Goal: Find specific page/section: Find specific page/section

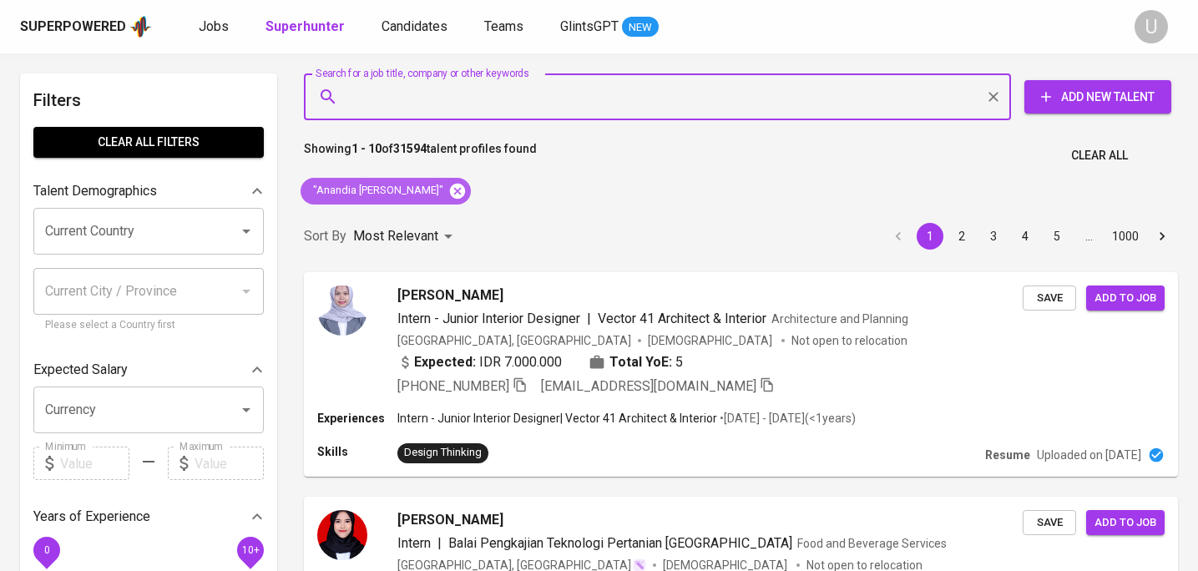
click at [448, 198] on icon at bounding box center [457, 191] width 18 height 18
click at [437, 93] on input "Search for a job title, company or other keywords" at bounding box center [661, 97] width 633 height 32
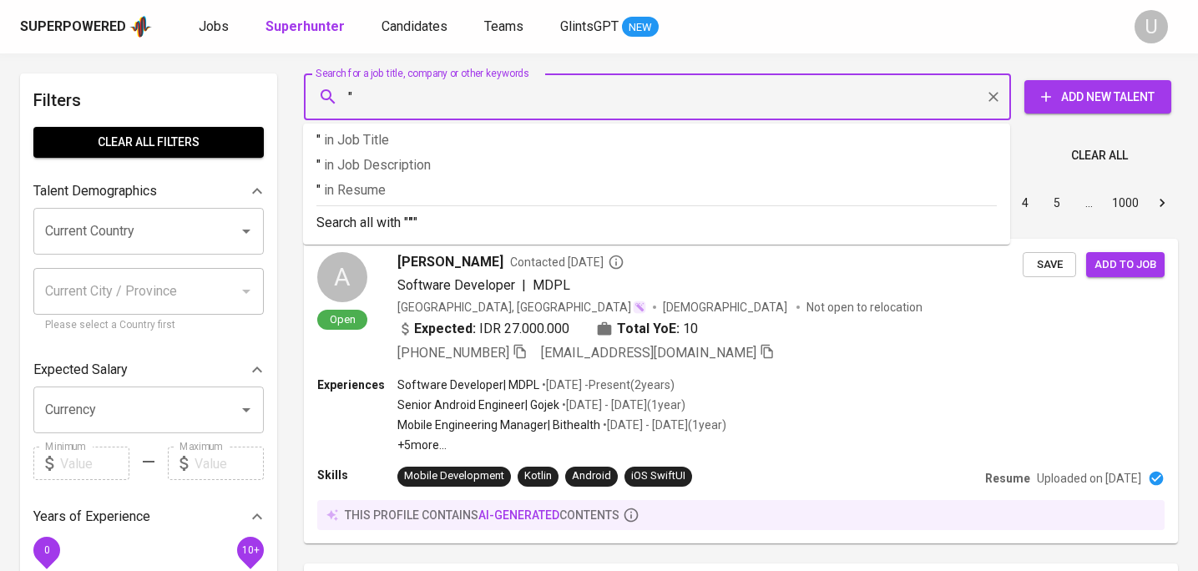
paste input "Monica Agnesia Tumewu"
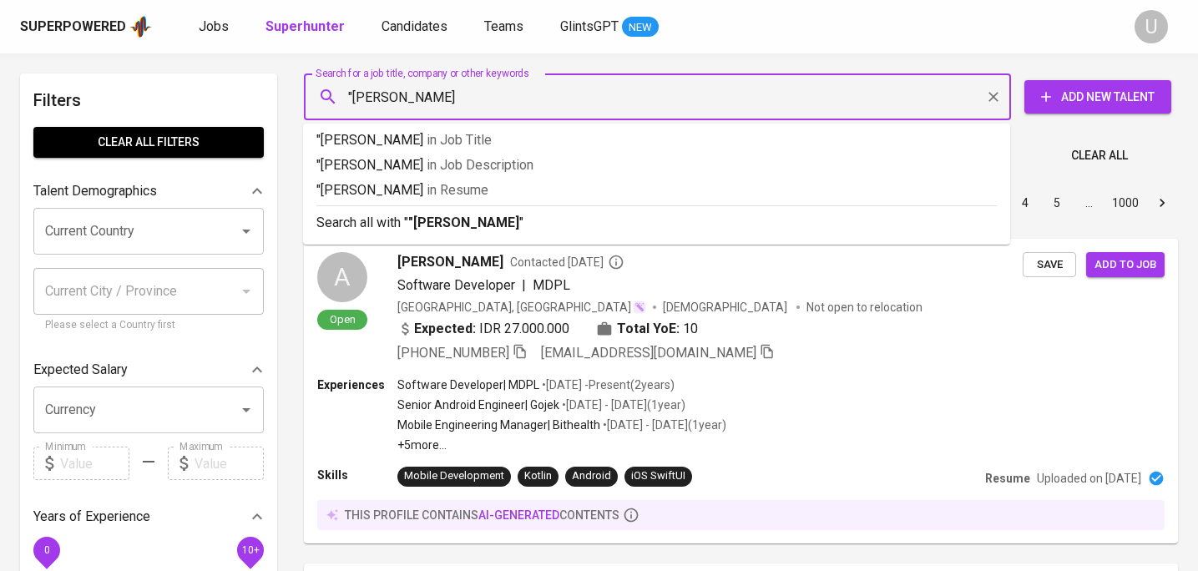
type input ""Monica Agnesia Tumewu""
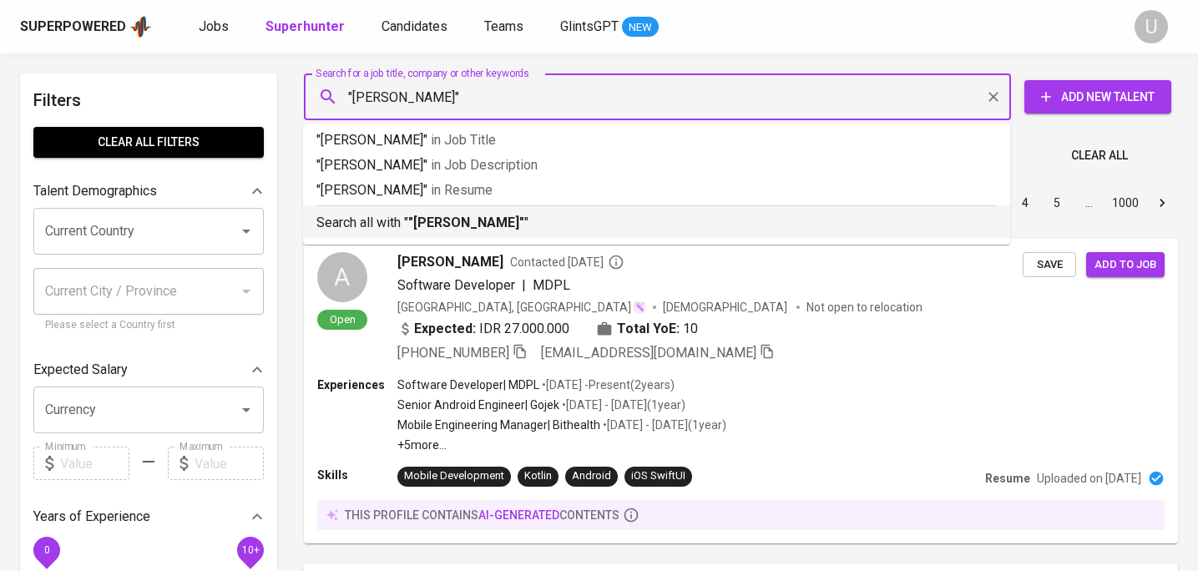
click at [439, 228] on b ""Monica Agnesia Tumewu"" at bounding box center [466, 222] width 116 height 16
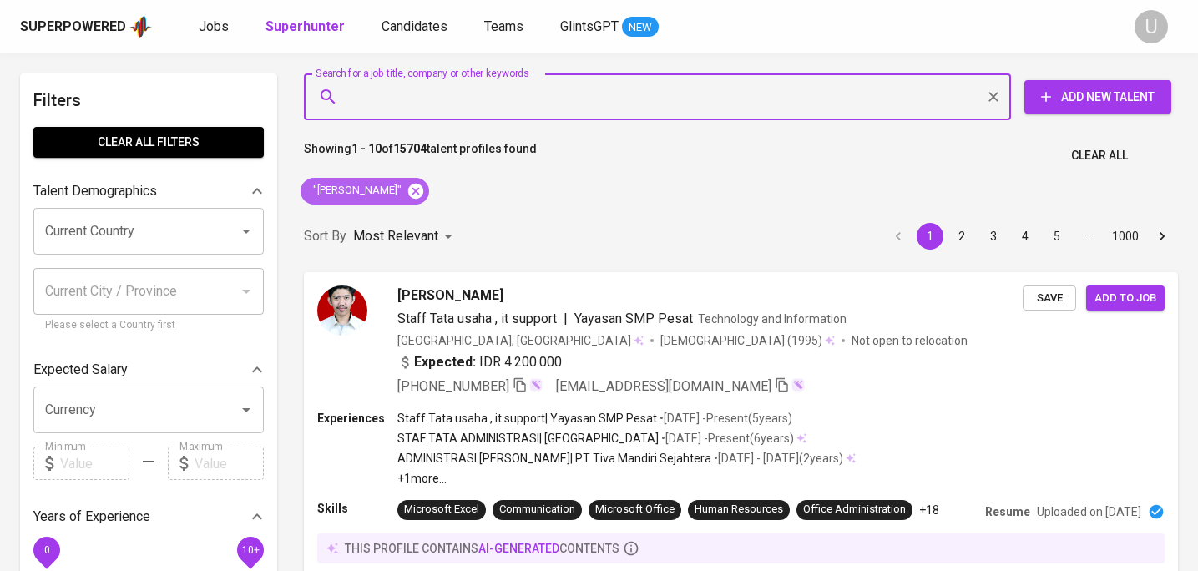
click at [423, 193] on icon at bounding box center [415, 190] width 15 height 15
click at [458, 103] on input "Search for a job title, company or other keywords" at bounding box center [661, 97] width 633 height 32
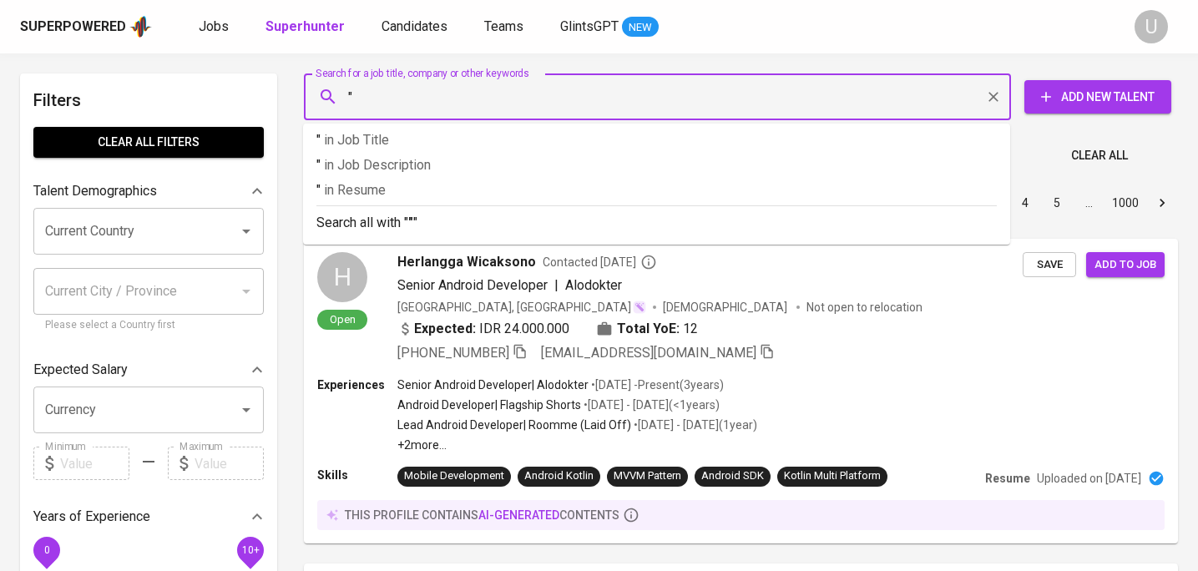
paste input "Sylvia Clestaviona"
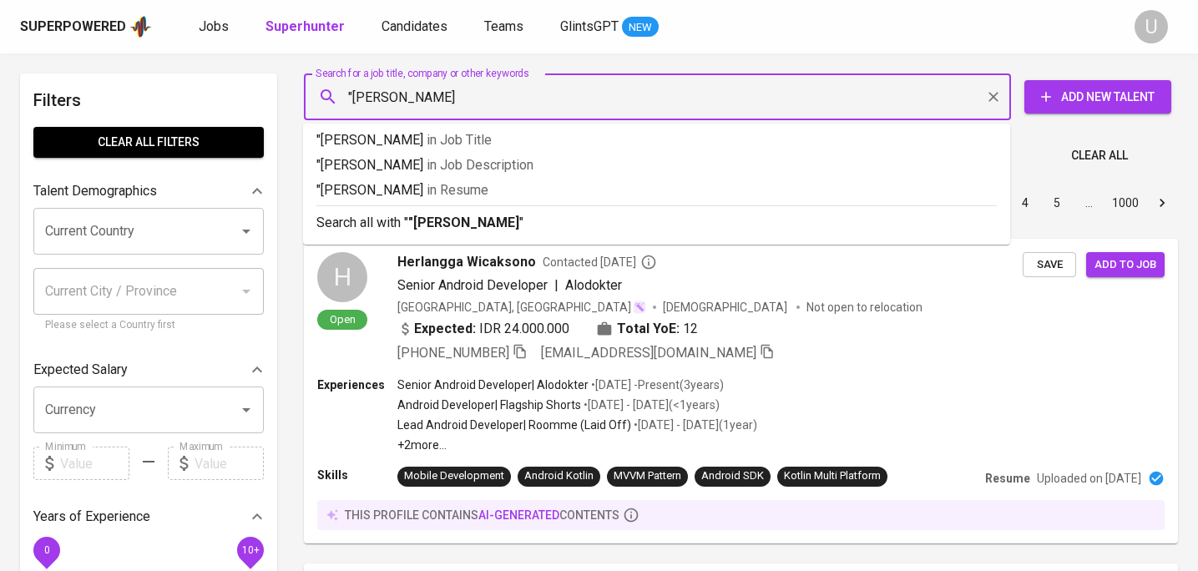
type input ""[PERSON_NAME]""
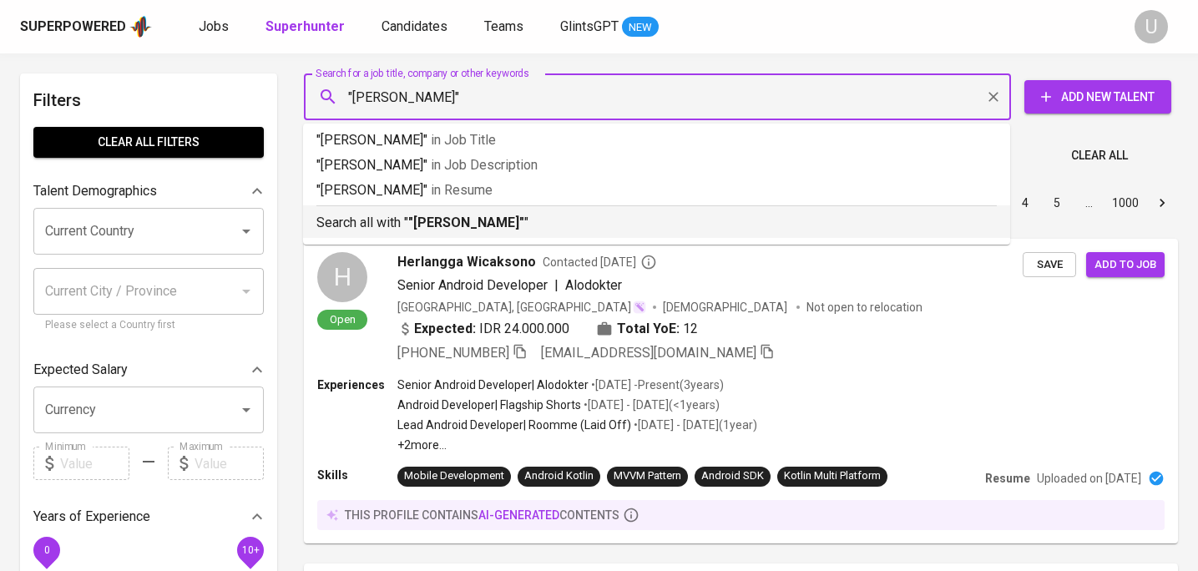
click at [512, 205] on hr at bounding box center [656, 205] width 680 height 1
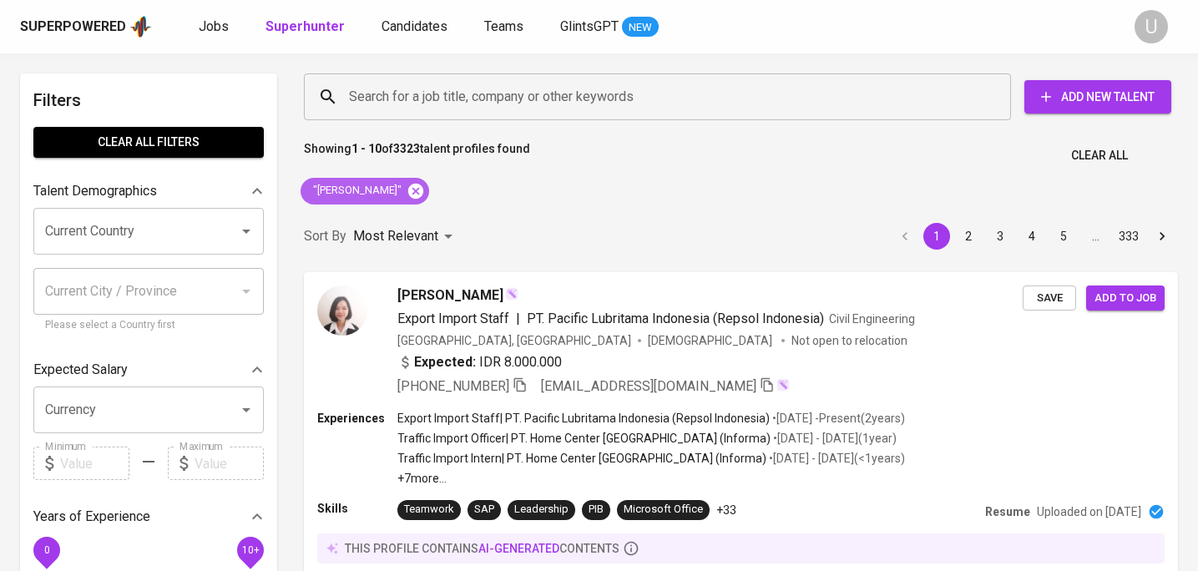
click at [418, 189] on icon at bounding box center [415, 190] width 15 height 15
click at [425, 86] on input "Search for a job title, company or other keywords" at bounding box center [661, 97] width 633 height 32
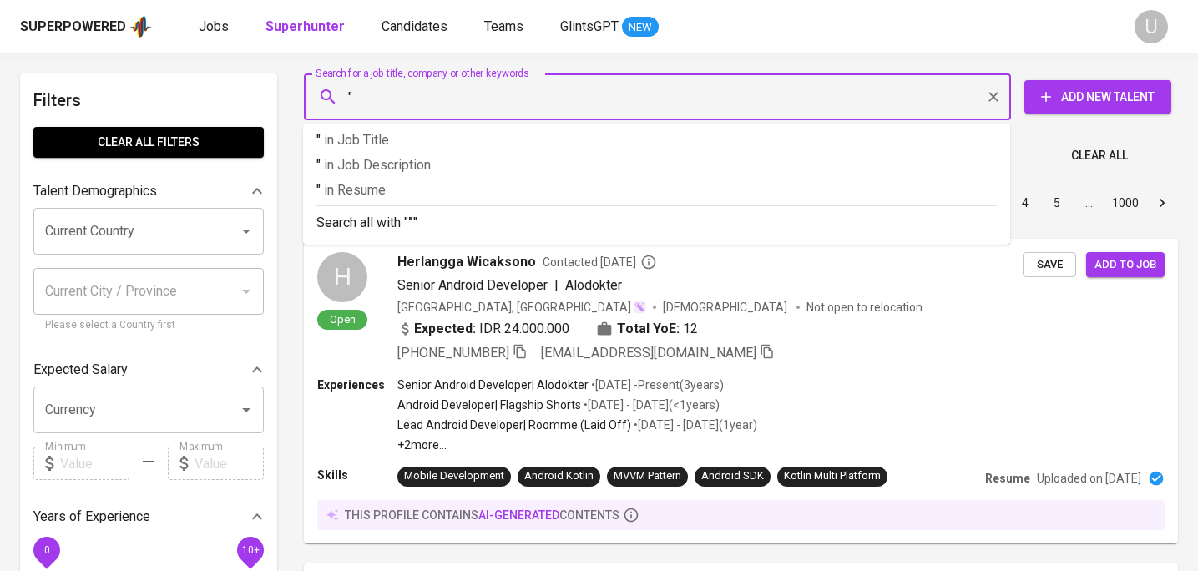
paste input "[PERSON_NAME] [PERSON_NAME]"
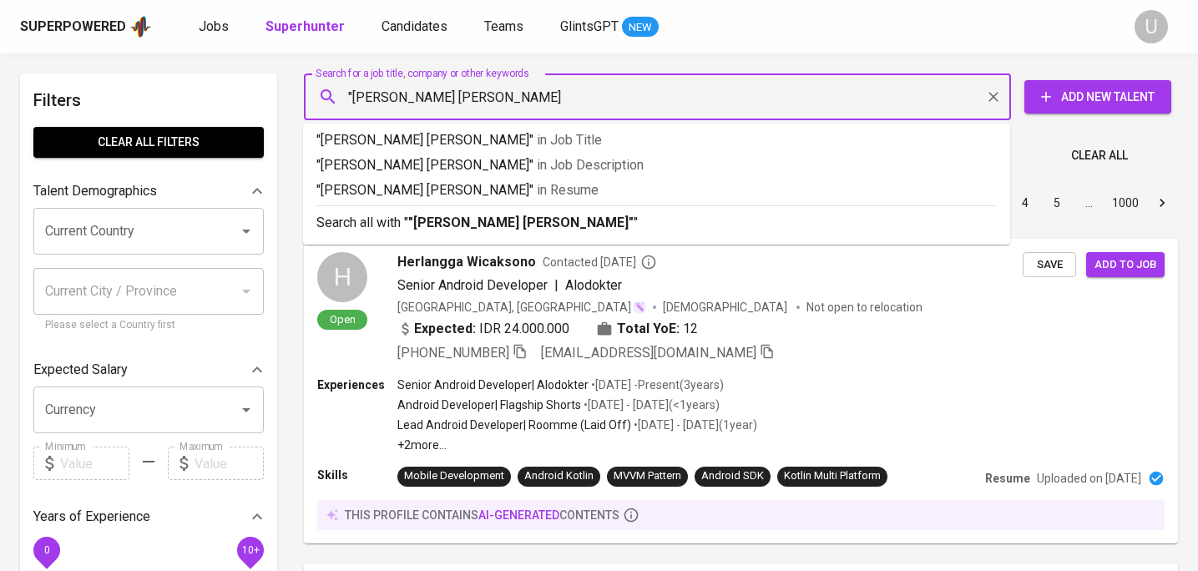
type input ""[PERSON_NAME] [PERSON_NAME]""
click at [512, 216] on b ""[PERSON_NAME] [PERSON_NAME]"" at bounding box center [520, 222] width 225 height 16
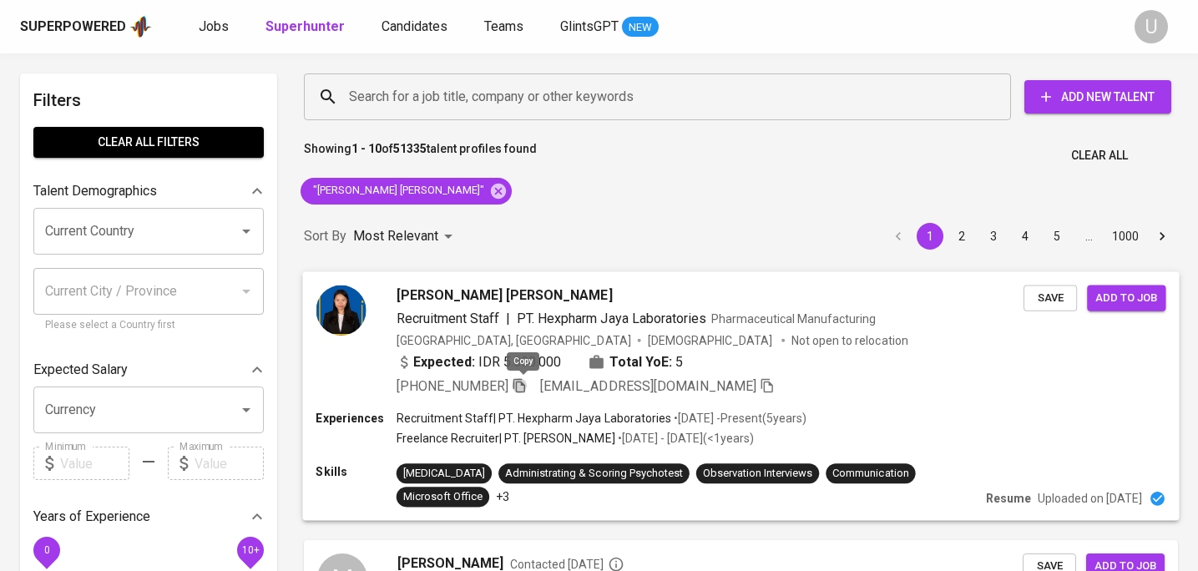
click at [525, 388] on icon "button" at bounding box center [519, 384] width 15 height 15
click at [491, 189] on icon at bounding box center [498, 190] width 15 height 15
click at [442, 107] on input "Search for a job title, company or other keywords" at bounding box center [661, 97] width 633 height 32
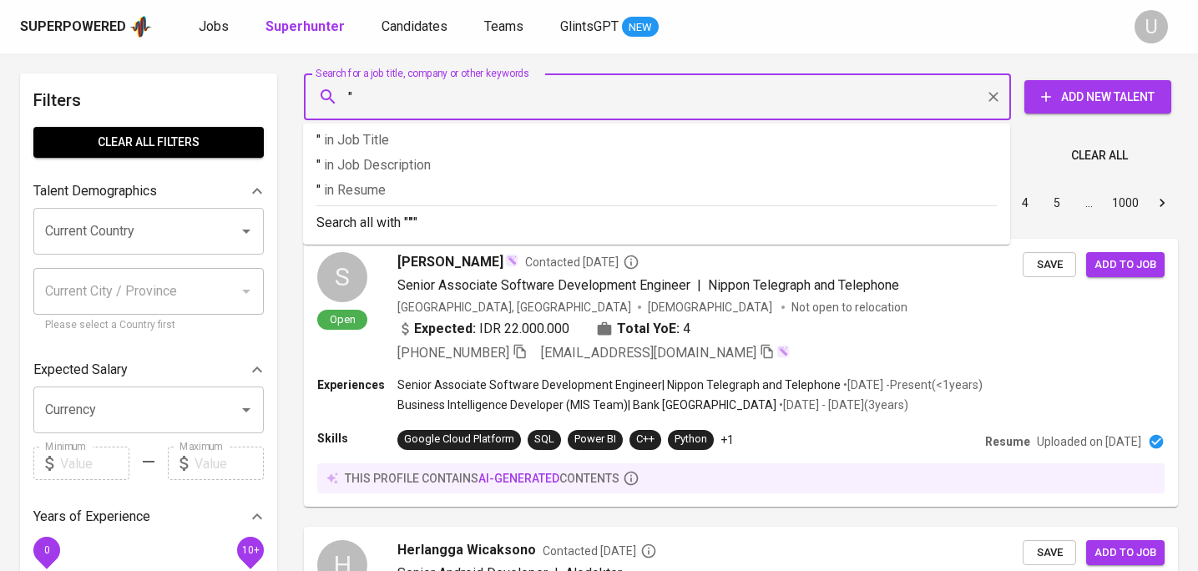
paste input "[PERSON_NAME]"
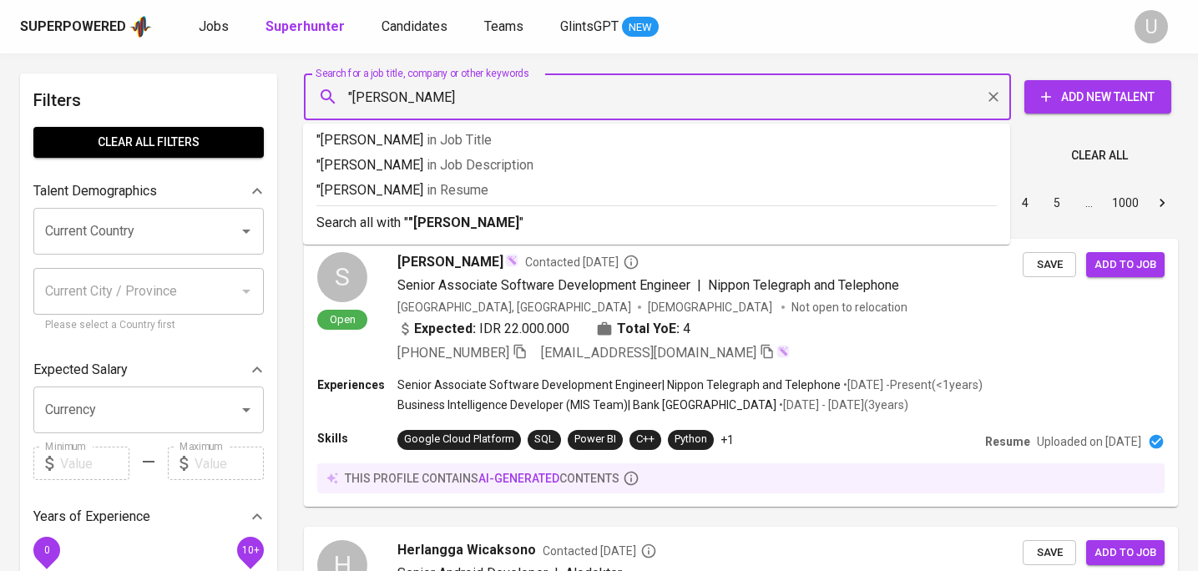
type input ""[PERSON_NAME]""
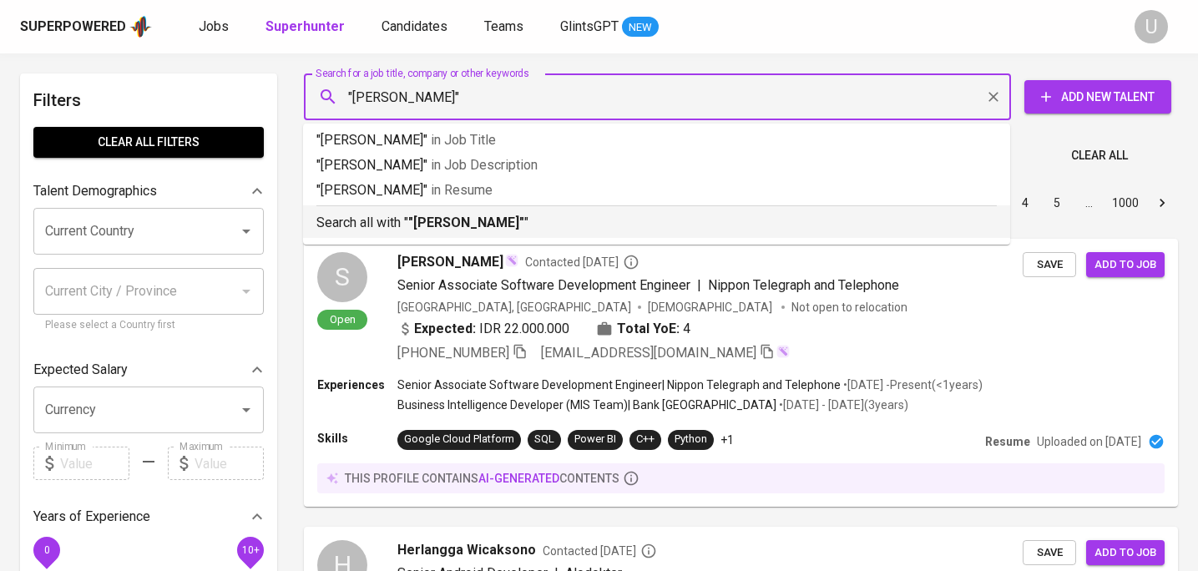
click at [440, 215] on b ""[PERSON_NAME]"" at bounding box center [466, 222] width 116 height 16
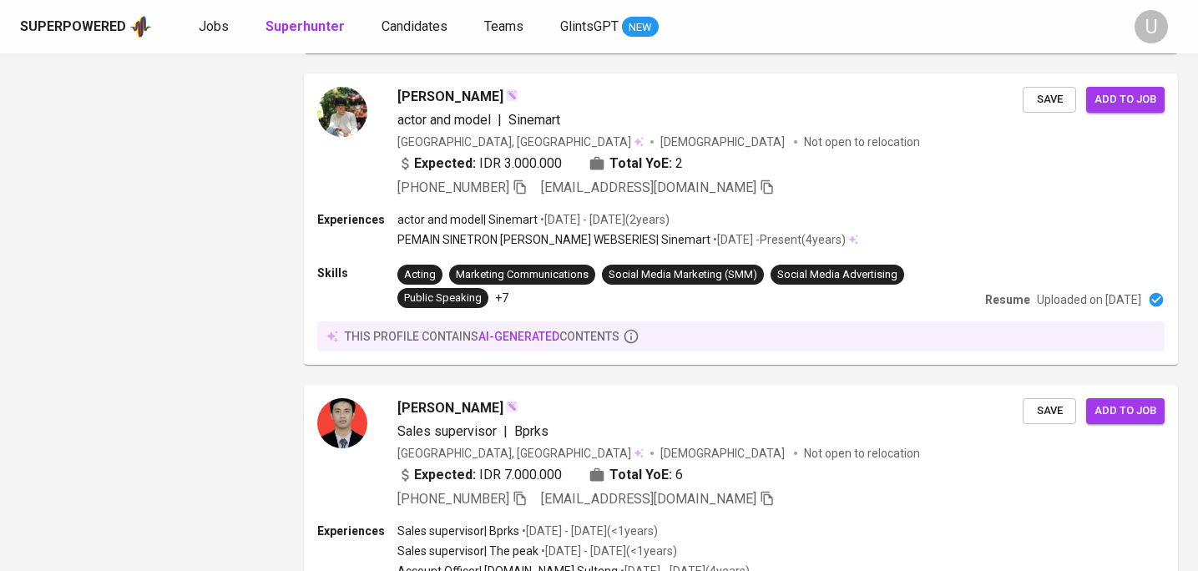
scroll to position [2834, 0]
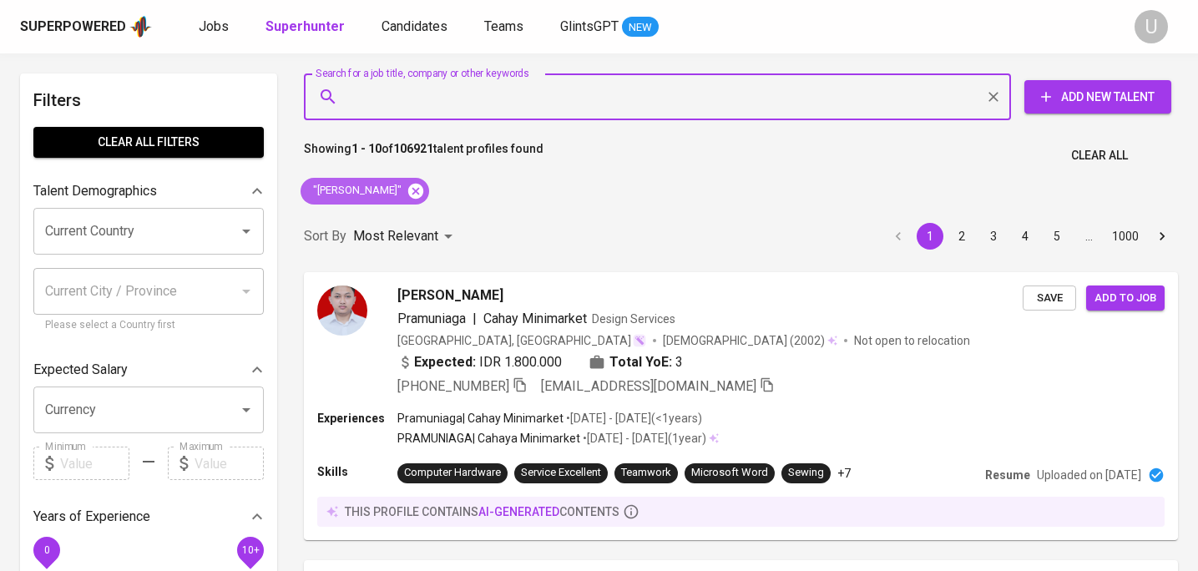
click at [408, 189] on icon at bounding box center [415, 190] width 15 height 15
click at [424, 98] on input "Search for a job title, company or other keywords" at bounding box center [661, 97] width 633 height 32
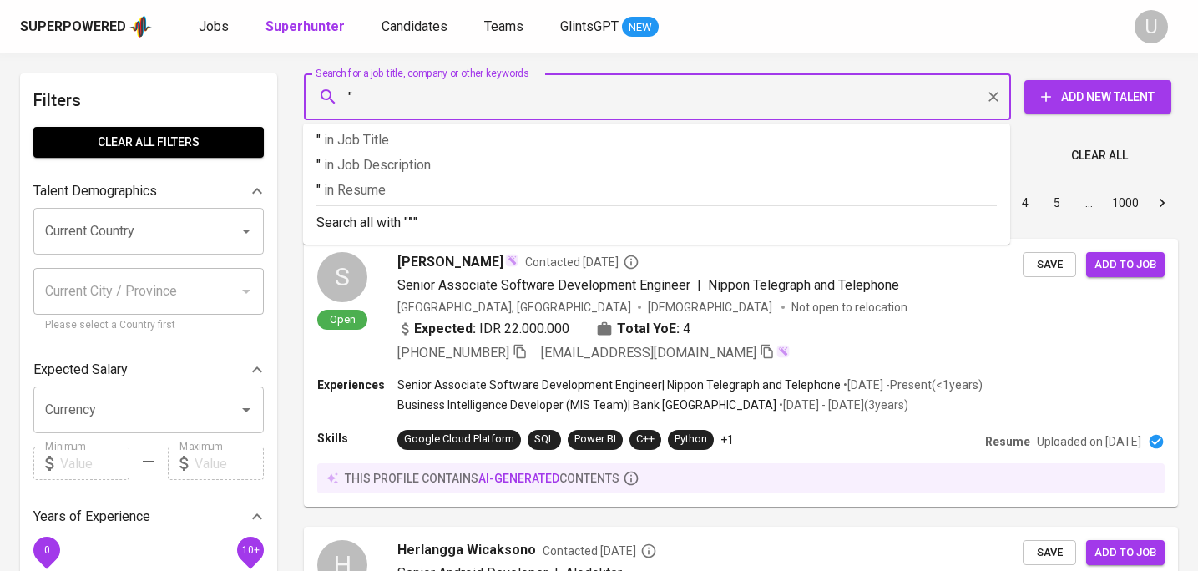
paste input "Christella Novianti Sitanggang (Stella)"
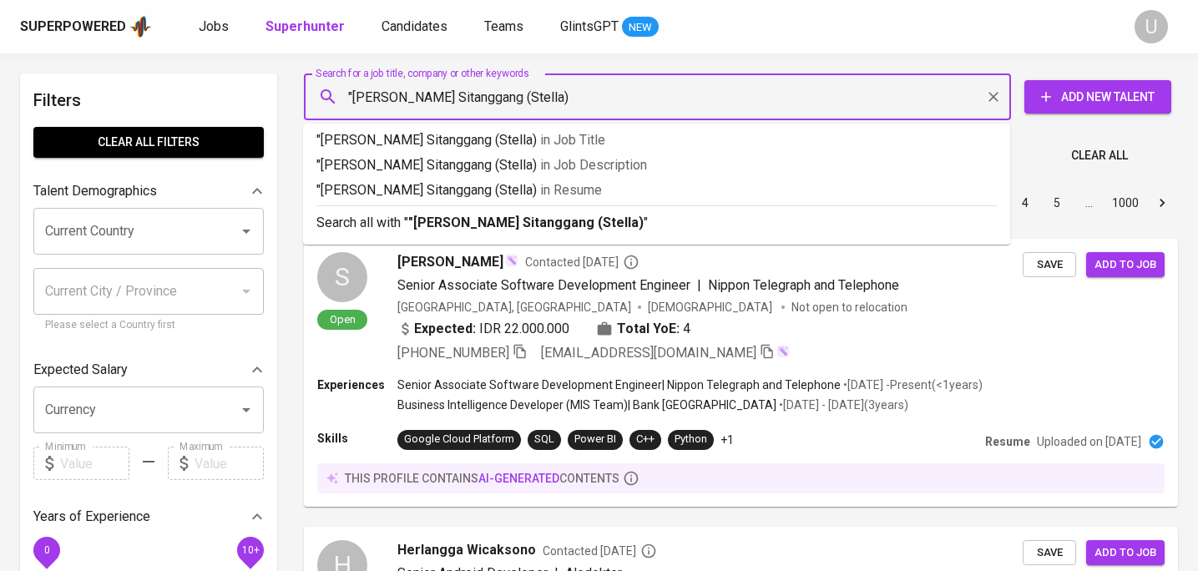
type input ""Christella Novianti Sitanggang (Stella)""
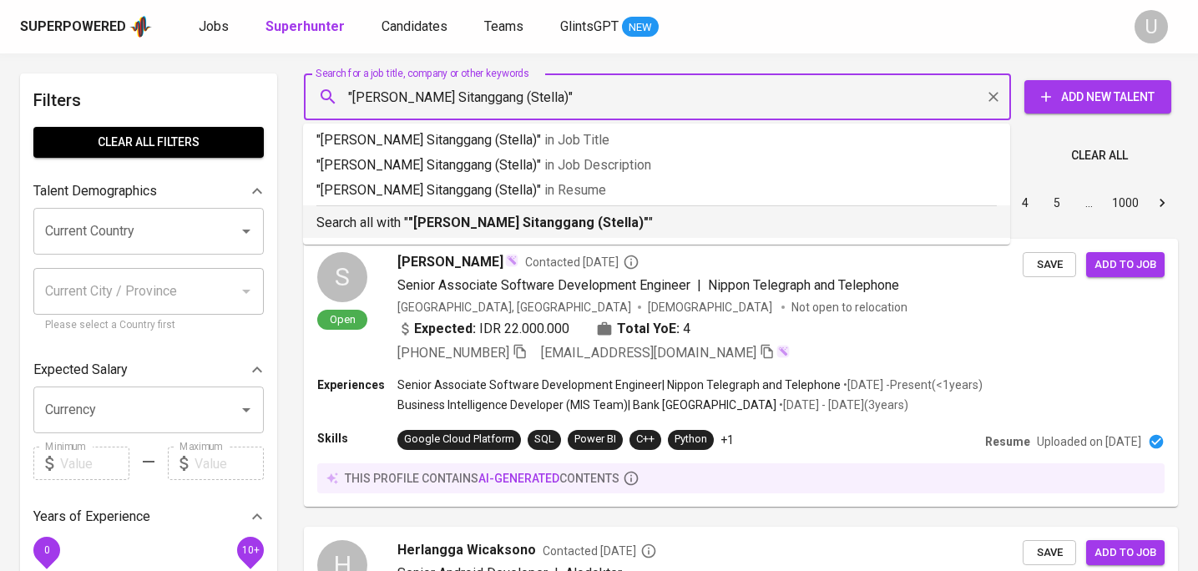
click at [456, 230] on p "Search all with " "Christella Novianti Sitanggang (Stella)" "" at bounding box center [656, 223] width 680 height 20
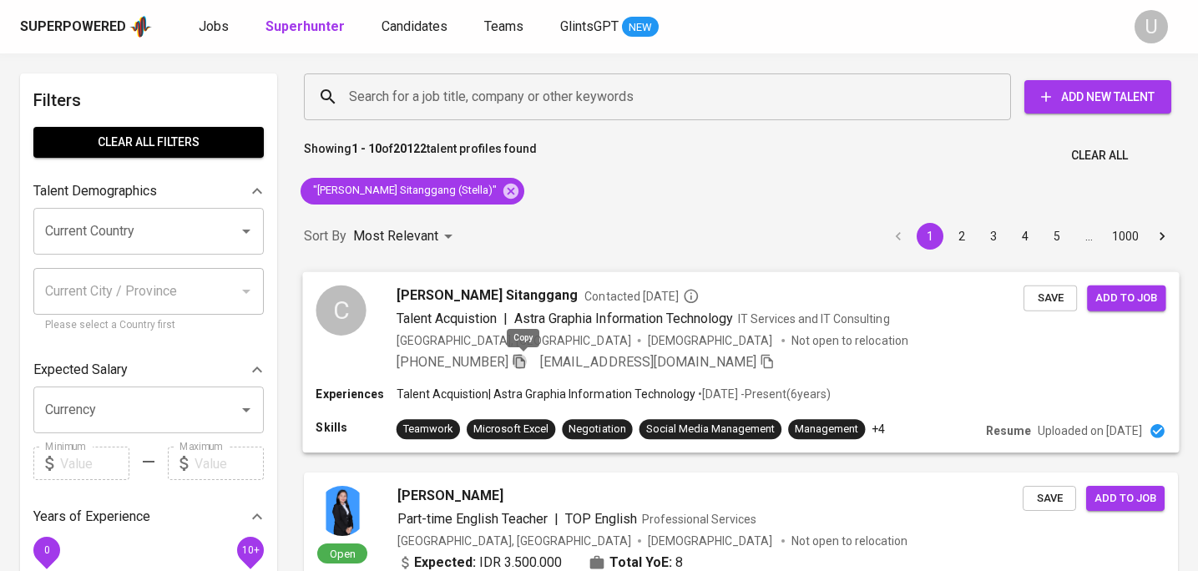
click at [523, 362] on icon "button" at bounding box center [519, 360] width 15 height 15
click at [518, 194] on icon at bounding box center [510, 190] width 15 height 15
click at [493, 107] on input "Search for a job title, company or other keywords" at bounding box center [661, 97] width 633 height 32
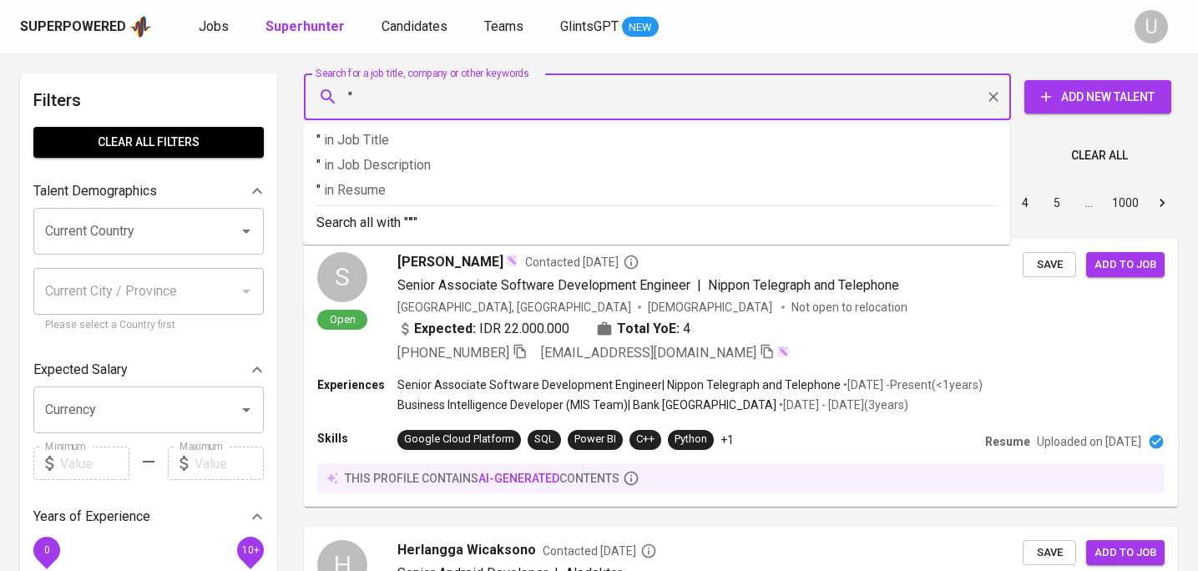
paste input "Emanuel Taufan"
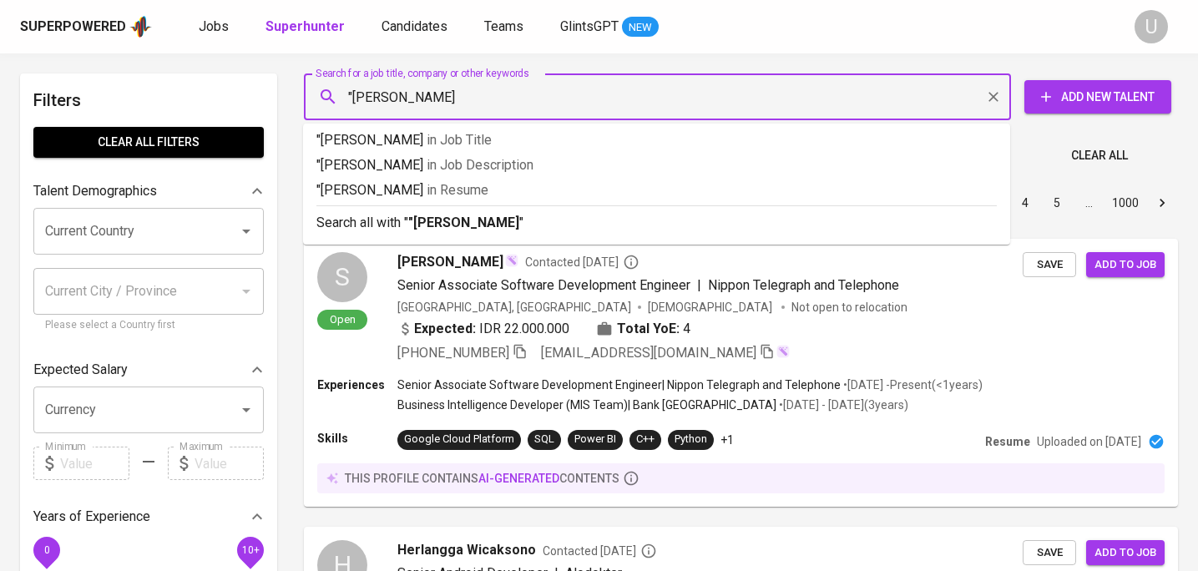
type input ""Emanuel Taufan""
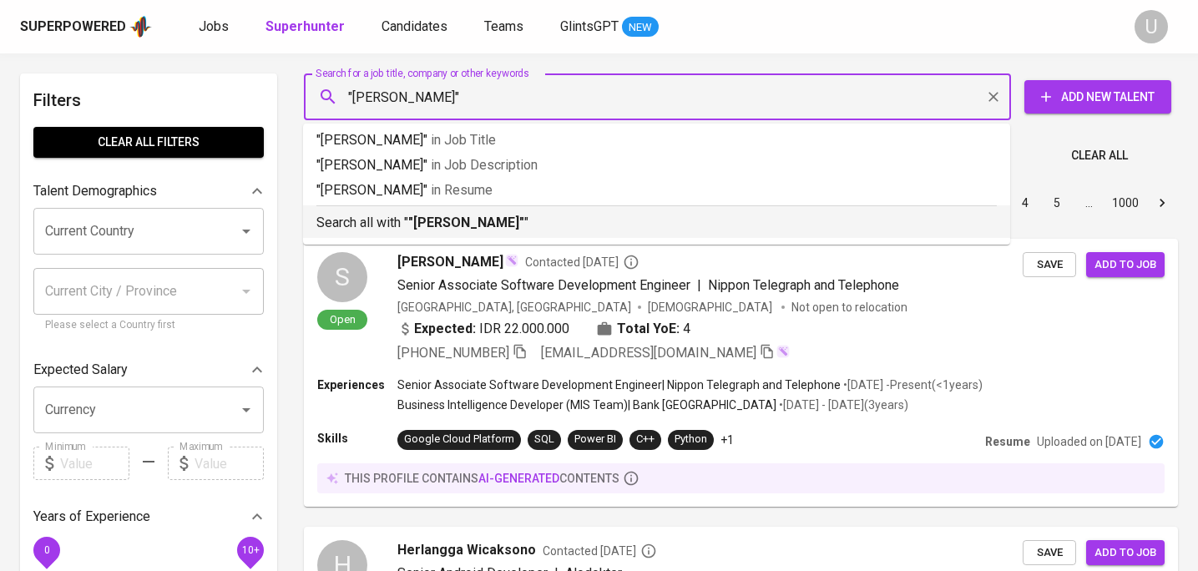
click at [434, 226] on b ""Emanuel Taufan"" at bounding box center [466, 222] width 116 height 16
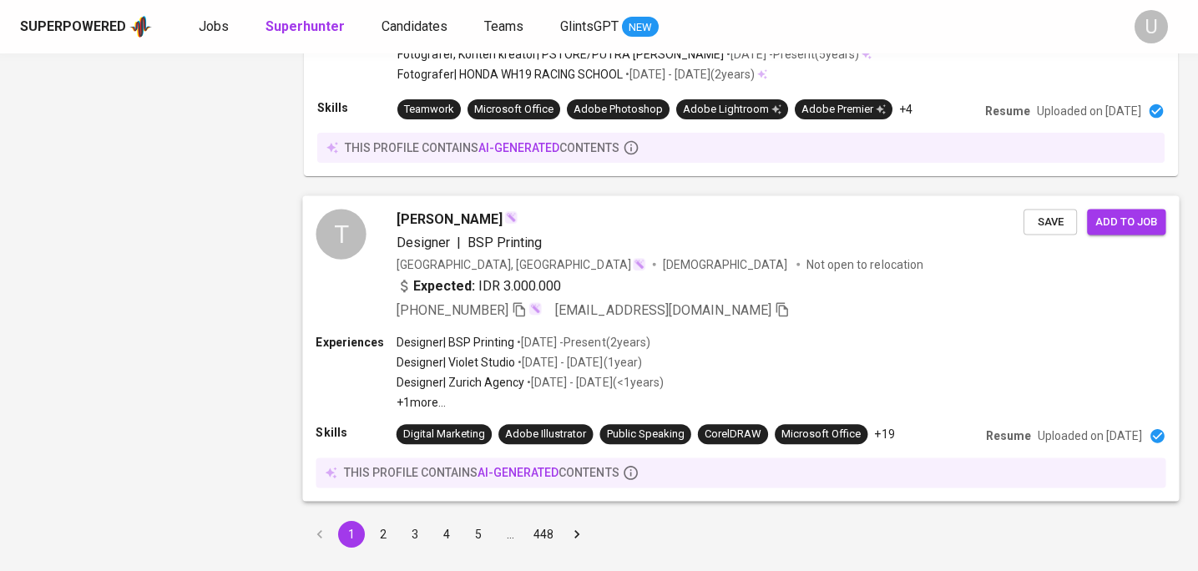
scroll to position [3087, 0]
